Goal: Task Accomplishment & Management: Manage account settings

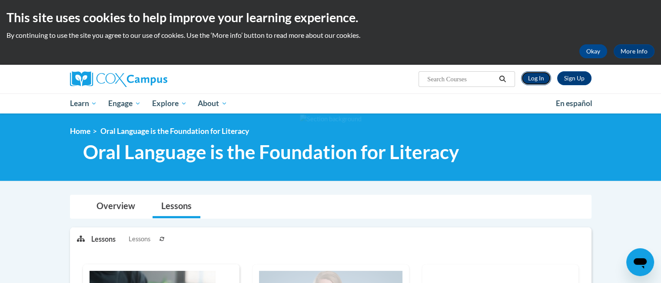
click at [538, 78] on link "Log In" at bounding box center [536, 78] width 30 height 14
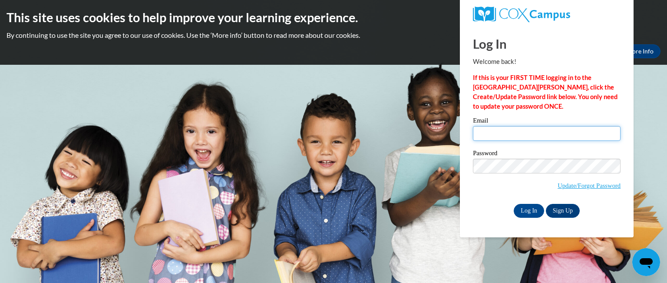
click at [502, 136] on input "Email" at bounding box center [547, 133] width 148 height 15
type input "lkeaton@gotanks.org"
click at [528, 212] on input "Log In" at bounding box center [529, 211] width 30 height 14
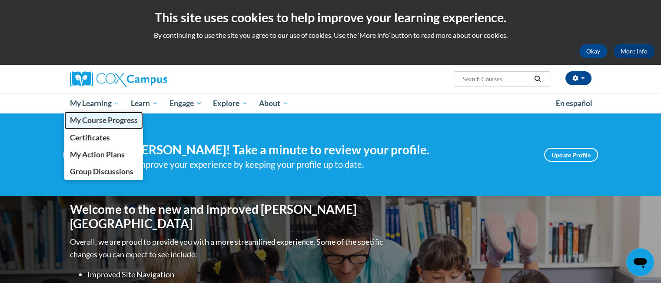
click at [98, 118] on span "My Course Progress" at bounding box center [104, 120] width 68 height 9
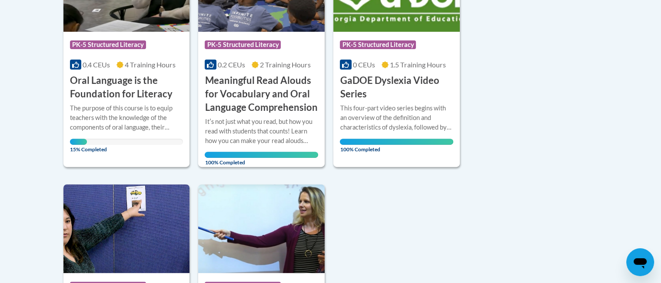
scroll to position [261, 0]
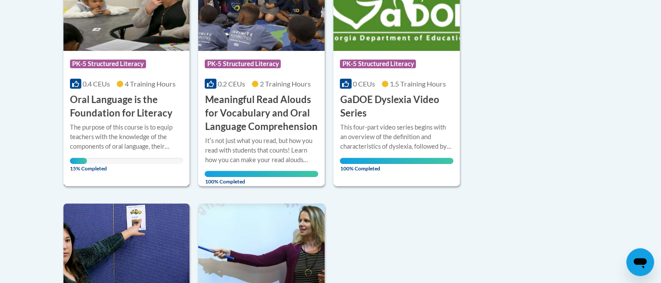
click at [131, 110] on h3 "Oral Language is the Foundation for Literacy" at bounding box center [126, 106] width 113 height 27
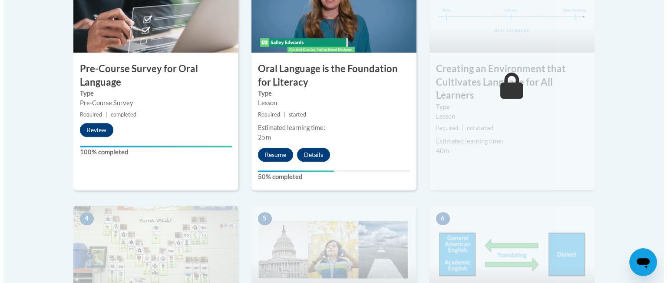
scroll to position [348, 0]
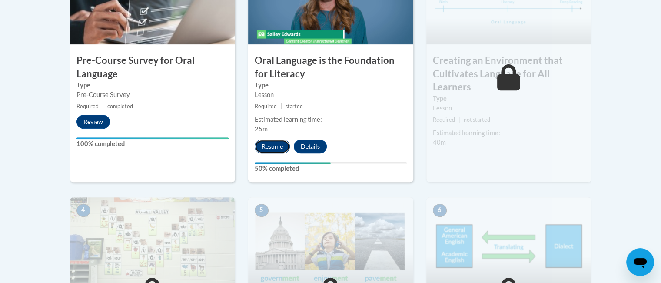
click at [263, 145] on button "Resume" at bounding box center [272, 146] width 35 height 14
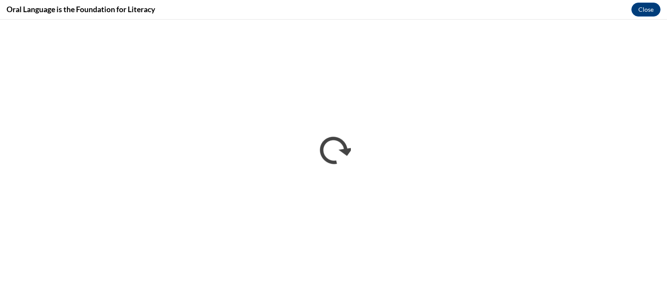
scroll to position [0, 0]
